Goal: Information Seeking & Learning: Understand process/instructions

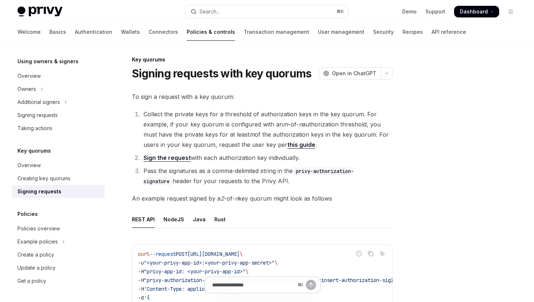
click at [294, 144] on link "this guide" at bounding box center [302, 145] width 28 height 8
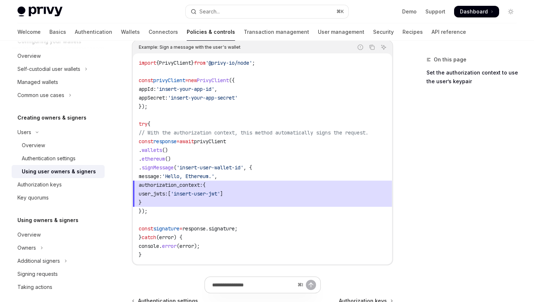
scroll to position [465, 0]
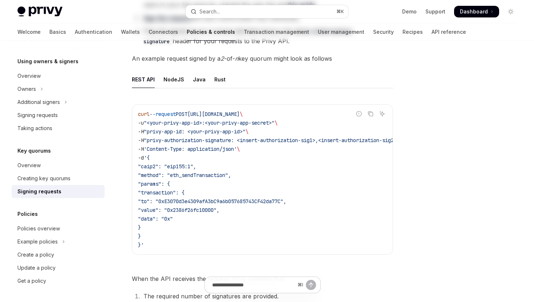
scroll to position [303, 0]
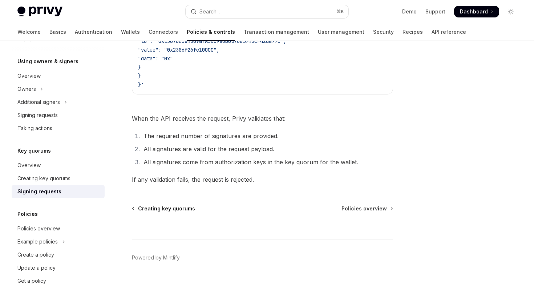
click at [157, 211] on span "Creating key quorums" at bounding box center [166, 208] width 57 height 7
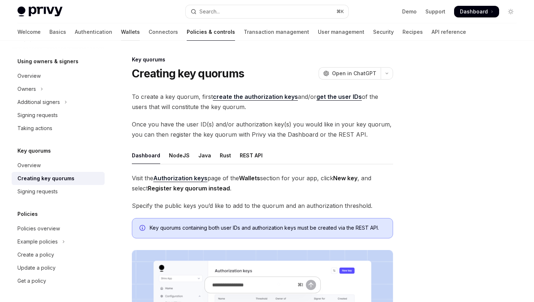
click at [121, 33] on link "Wallets" at bounding box center [130, 31] width 19 height 17
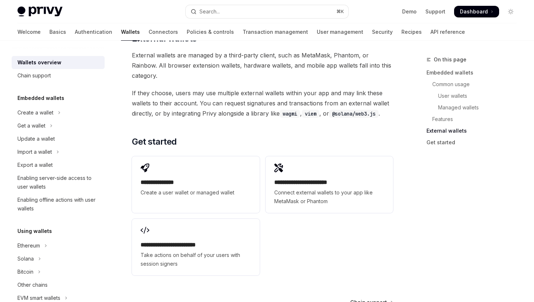
scroll to position [1104, 0]
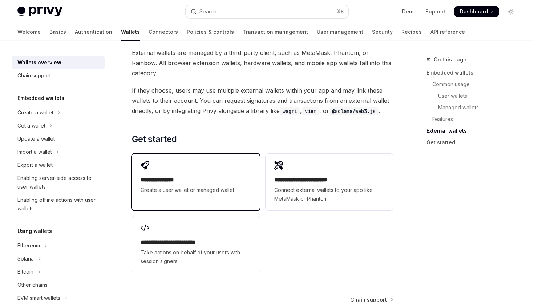
click at [185, 176] on h2 "**********" at bounding box center [196, 180] width 110 height 9
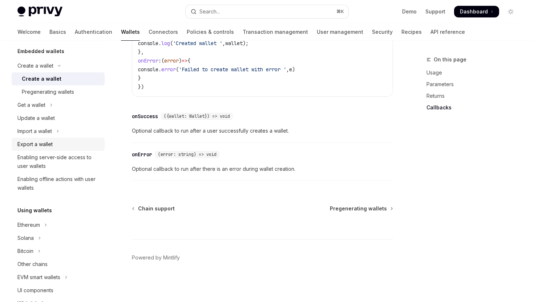
scroll to position [83, 0]
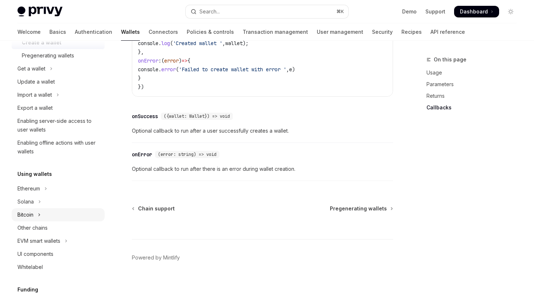
click at [36, 219] on button "Bitcoin" at bounding box center [58, 214] width 93 height 13
type textarea "*"
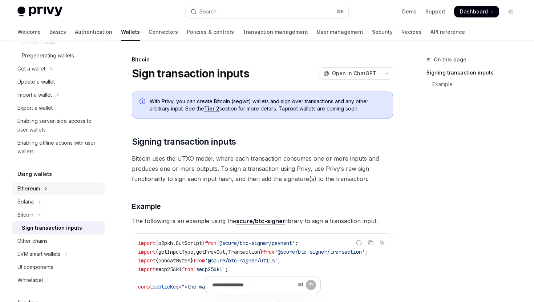
click at [45, 192] on icon "Toggle Ethereum section" at bounding box center [45, 188] width 3 height 9
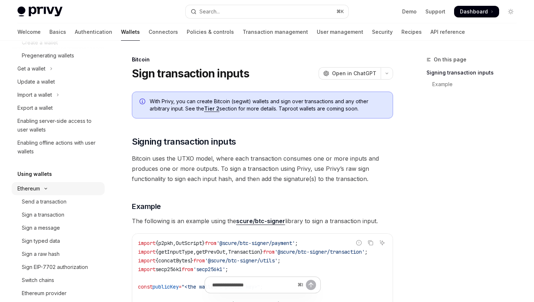
type textarea "*"
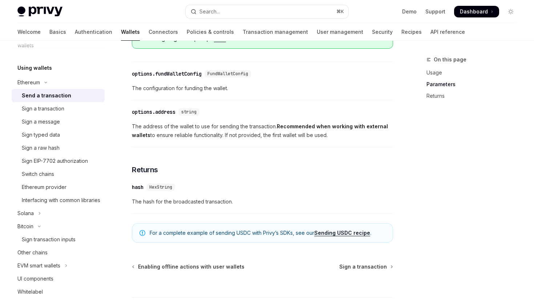
scroll to position [478, 0]
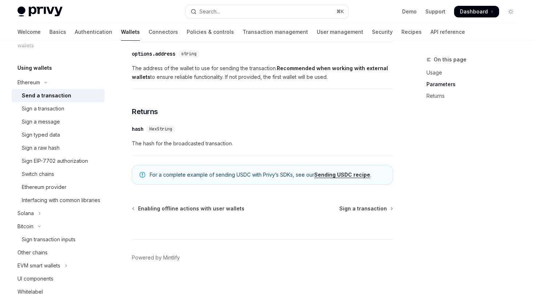
type textarea "*"
